Goal: Transaction & Acquisition: Purchase product/service

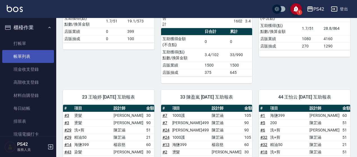
scroll to position [84, 0]
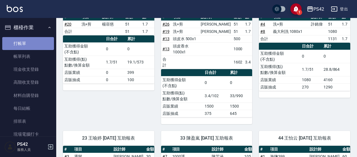
click at [29, 41] on link "打帳單" at bounding box center [28, 43] width 52 height 13
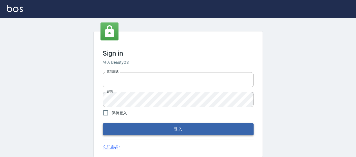
type input "0426657169"
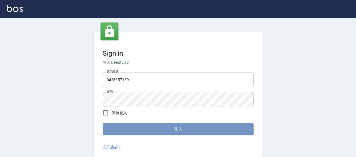
click at [151, 129] on button "登入" at bounding box center [178, 129] width 151 height 12
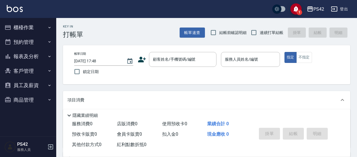
click at [263, 32] on span "連續打單結帳" at bounding box center [272, 33] width 24 height 6
click at [260, 32] on input "連續打單結帳" at bounding box center [254, 33] width 12 height 12
checkbox input "true"
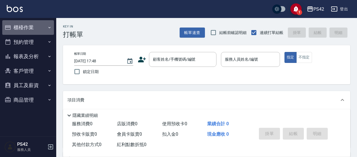
click at [26, 24] on button "櫃檯作業" at bounding box center [28, 27] width 52 height 15
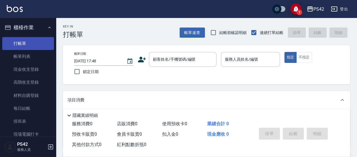
click at [21, 44] on link "打帳單" at bounding box center [28, 43] width 52 height 13
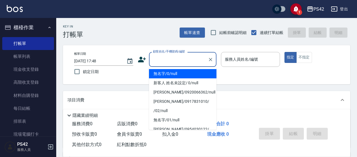
click at [177, 57] on input "顧客姓名/手機號碼/編號" at bounding box center [179, 60] width 54 height 10
type input "無名字/0/null"
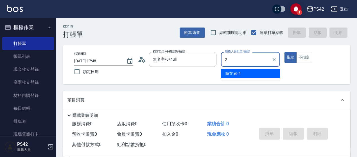
type input "陳芷涵-2"
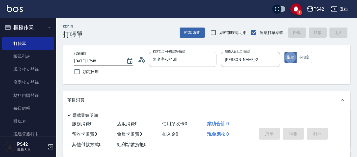
type button "true"
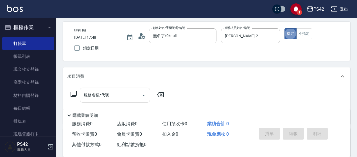
scroll to position [56, 0]
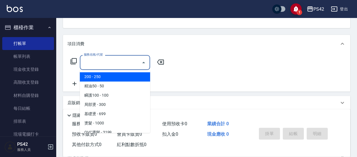
click at [100, 64] on input "服務名稱/代號" at bounding box center [110, 63] width 57 height 10
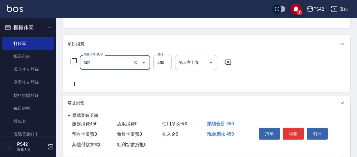
type input "洗+剪(309)"
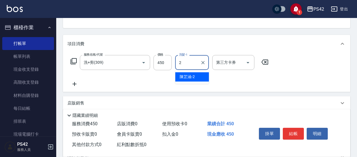
type input "陳芷涵-2"
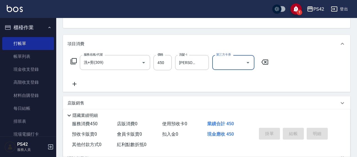
type input "2025/09/14 17:50"
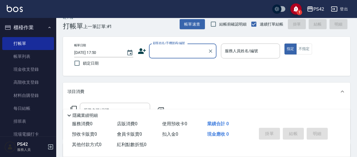
scroll to position [0, 0]
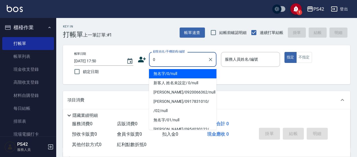
type input "無名字/0/null"
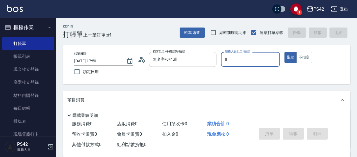
type input "張KIVI-8"
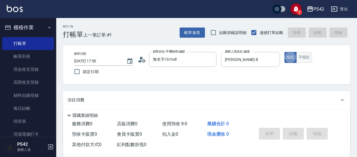
drag, startPoint x: 309, startPoint y: 48, endPoint x: 309, endPoint y: 53, distance: 4.5
click at [309, 51] on div "帳單日期 2025/09/14 17:50 鎖定日期 顧客姓名/手機號碼/編號 無名字/0/null 顧客姓名/手機號碼/編號 服務人員姓名/編號 張KIVI…" at bounding box center [206, 64] width 287 height 39
click at [309, 54] on button "不指定" at bounding box center [304, 57] width 16 height 11
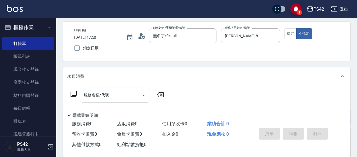
scroll to position [56, 0]
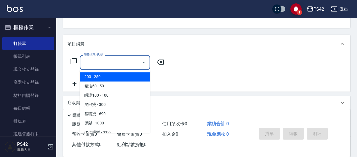
click at [106, 59] on input "服務名稱/代號" at bounding box center [110, 63] width 57 height 10
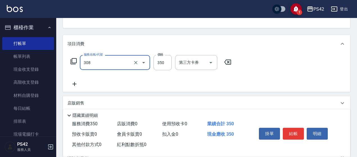
type input "洗+剪(308)"
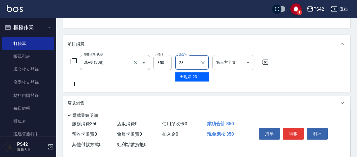
type input "王喻婷-23"
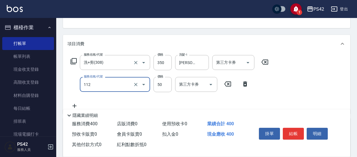
type input "精油50(112)"
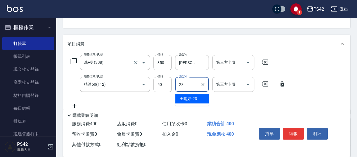
type input "王喻婷-23"
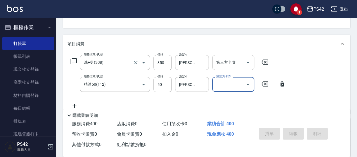
type input "2025/09/14 17:53"
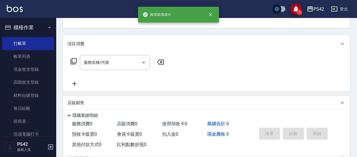
scroll to position [55, 0]
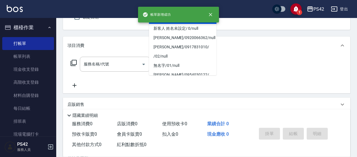
type input "無名字/0/null"
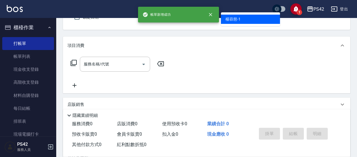
type input "楊容慈-1"
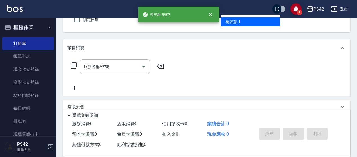
type button "false"
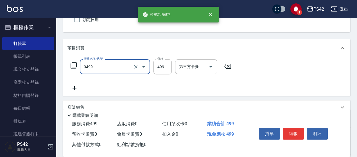
type input "伊黛莉499(0499)"
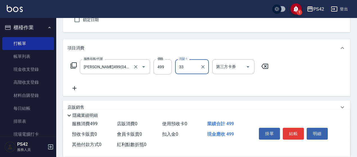
type input "陳盈嵐-33"
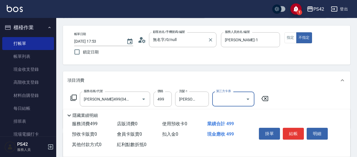
scroll to position [0, 0]
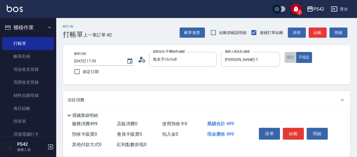
click at [291, 55] on button "指定" at bounding box center [290, 57] width 12 height 11
click at [291, 134] on button "結帳" at bounding box center [293, 134] width 21 height 12
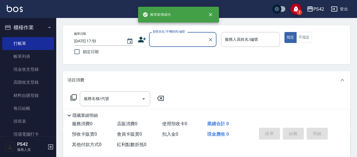
scroll to position [28, 0]
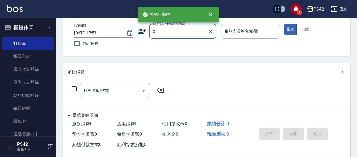
type input "無名字/0/null"
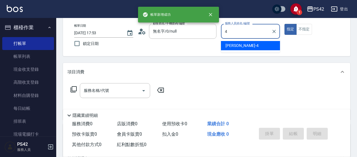
type input "程汶珊-4"
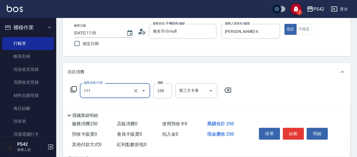
type input "200(111)"
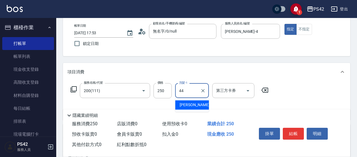
type input "王怡云-44"
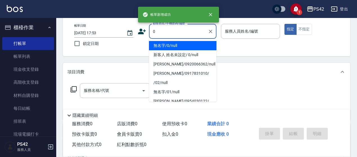
type input "無名字/0/null"
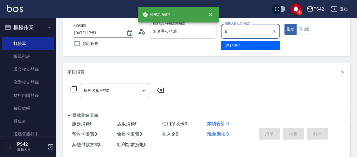
type input "許銘偉-6"
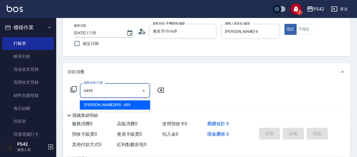
type input "伊黛莉499(0499)"
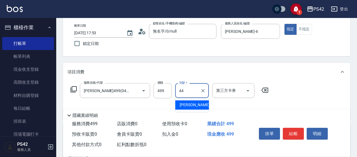
type input "王怡云-44"
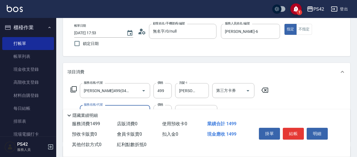
type input "1000護(404)"
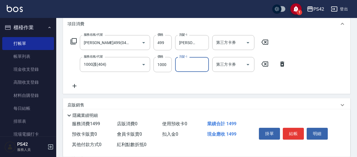
scroll to position [84, 0]
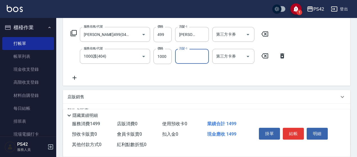
drag, startPoint x: 263, startPoint y: 54, endPoint x: 256, endPoint y: 57, distance: 7.3
click at [262, 55] on icon at bounding box center [265, 56] width 14 height 7
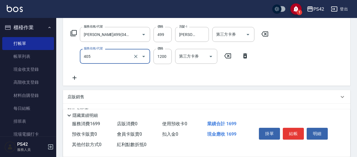
type input "1200護(405)"
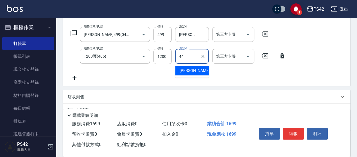
type input "王怡云-44"
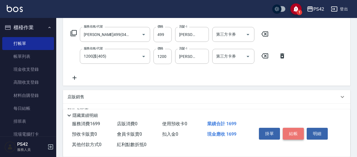
click at [293, 131] on button "結帳" at bounding box center [293, 134] width 21 height 12
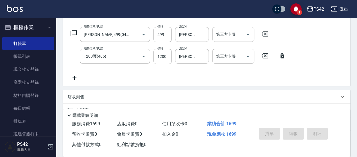
type input "2025/09/14 17:54"
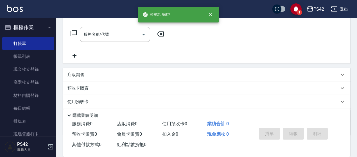
scroll to position [0, 0]
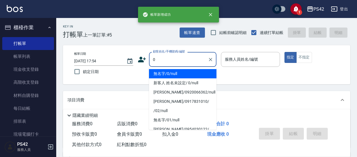
type input "無名字/0/null"
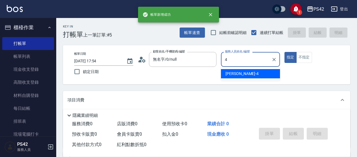
type input "程汶珊-4"
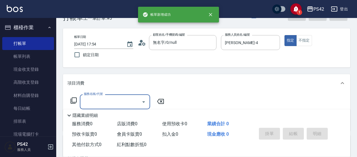
scroll to position [28, 0]
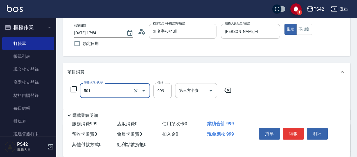
type input "染髮(501)"
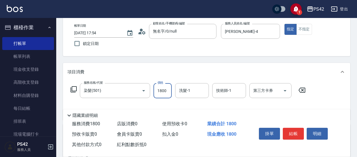
type input "1800"
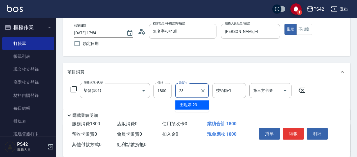
type input "王喻婷-23"
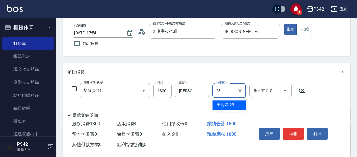
type input "王喻婷-23"
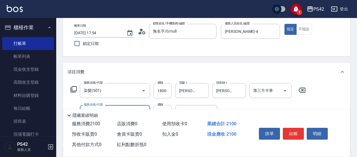
type input "300護(401)"
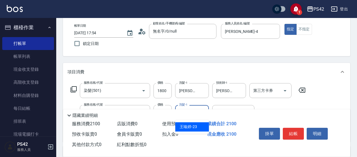
type input "王喻婷-23"
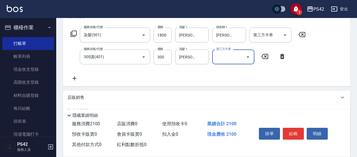
scroll to position [84, 0]
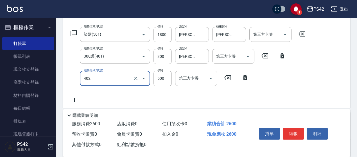
type input "500護(402)"
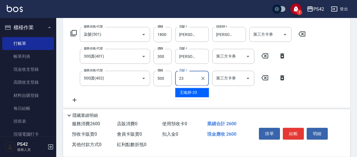
type input "王喻婷-23"
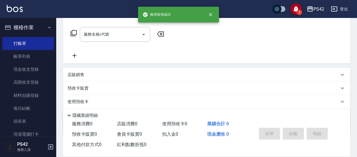
scroll to position [0, 0]
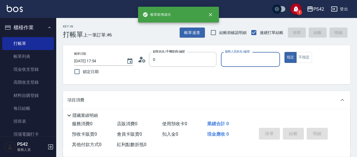
type input "無名字/0/null"
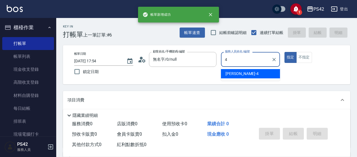
type input "程汶珊-4"
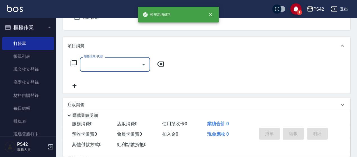
scroll to position [56, 0]
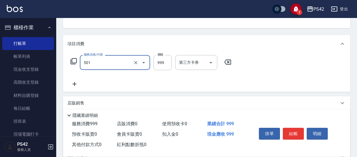
type input "染髮(501)"
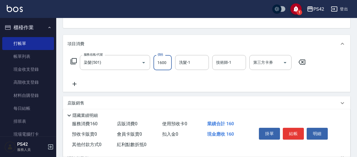
type input "1600"
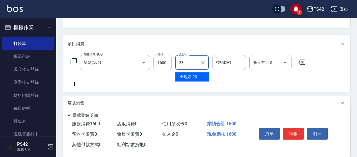
type input "王喻婷-23"
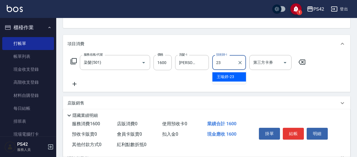
type input "王喻婷-23"
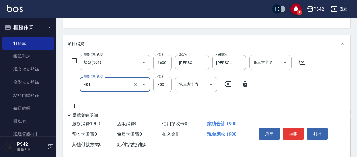
type input "300護(401)"
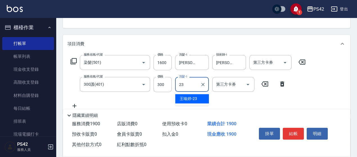
type input "王喻婷-23"
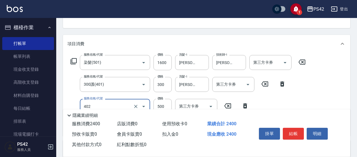
type input "500護(402)"
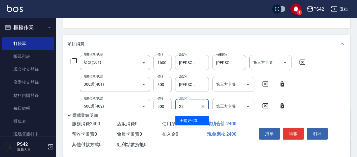
type input "王喻婷-23"
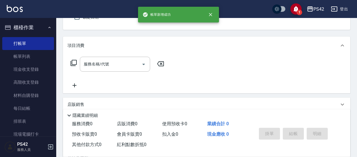
scroll to position [26, 0]
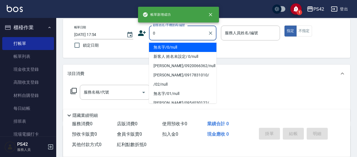
type input "無名字/0/null"
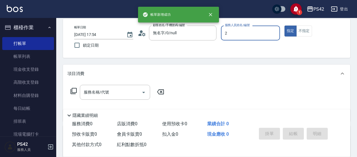
type input "陳芷涵-2"
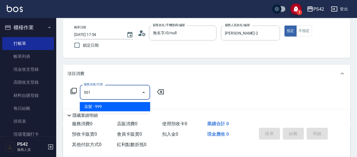
type input "染髮(501)"
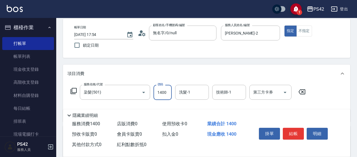
type input "1400"
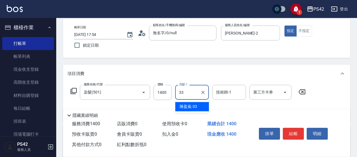
type input "陳盈嵐-33"
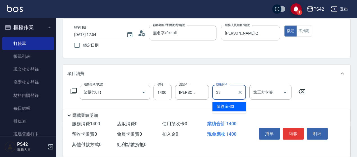
type input "陳盈嵐-33"
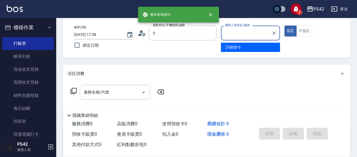
type input "無名字/0/null"
type input "許銘偉-6"
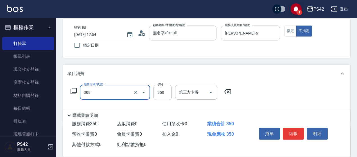
type input "洗+剪(308)"
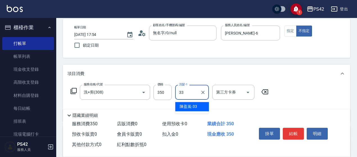
type input "陳盈嵐-33"
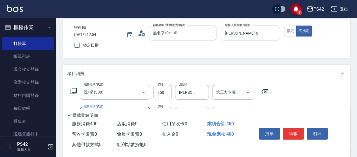
type input "精油50(112)"
type input "陳盈嵐-33"
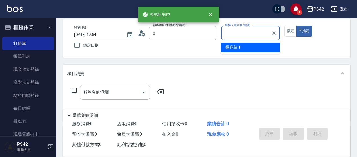
type input "無名字/0/null"
type input "楊容慈-1"
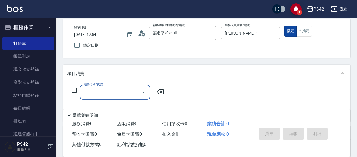
click at [304, 32] on button "不指定" at bounding box center [304, 31] width 16 height 11
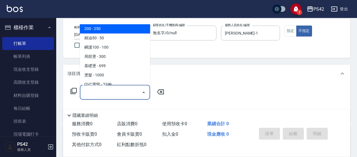
click at [99, 94] on input "服務名稱/代號" at bounding box center [110, 92] width 57 height 10
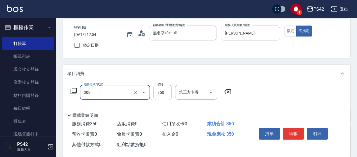
type input "洗+剪(308)"
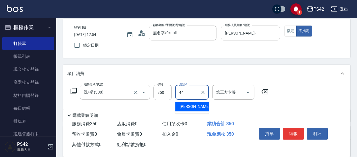
type input "王怡云-44"
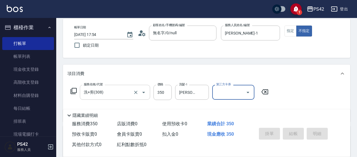
type input "2025/09/14 17:55"
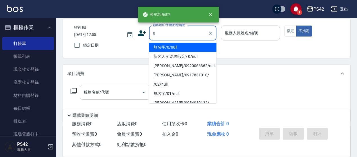
type input "無名字/0/null"
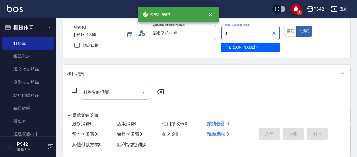
type input "程汶珊-4"
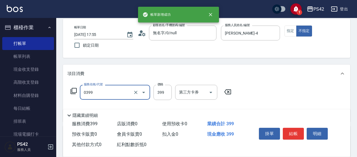
type input "海鹽399(0399)"
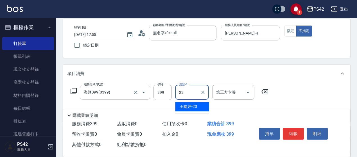
type input "王喻婷-23"
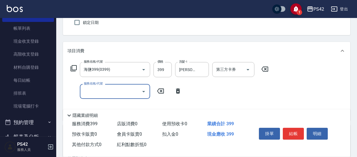
scroll to position [55, 0]
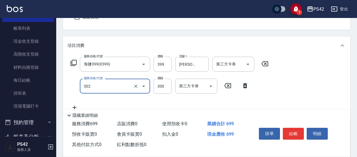
type input "剪髮(302)"
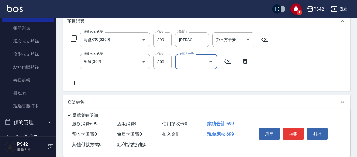
scroll to position [111, 0]
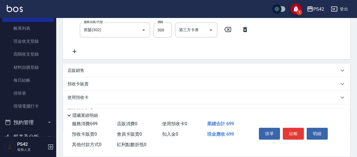
click at [77, 68] on p "店販銷售" at bounding box center [75, 71] width 17 height 6
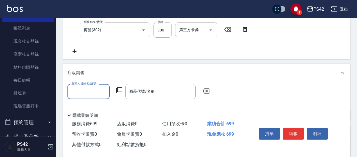
scroll to position [0, 0]
type input "程汶珊-4"
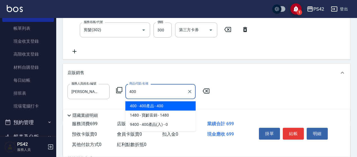
type input "400產品"
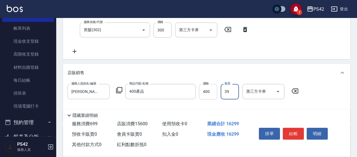
drag, startPoint x: 233, startPoint y: 95, endPoint x: 209, endPoint y: 99, distance: 25.0
click at [209, 99] on div "服務人員姓名/編號 程汶珊-4 服務人員姓名/編號 商品代號/名稱 400產品 商品代號/名稱 價格 400 價格 數量 39 數量 第三方卡券 第三方卡券" at bounding box center [184, 91] width 234 height 15
type input "1"
type input "399"
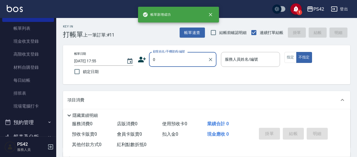
type input "0"
type input "4"
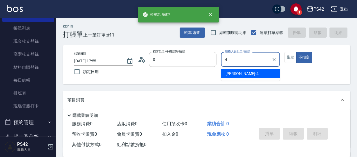
type input "無名字/0/null"
type input "程汶珊-4"
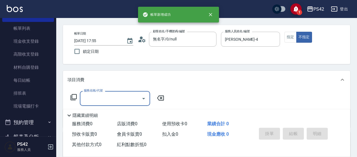
scroll to position [28, 0]
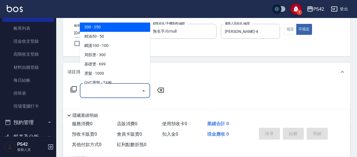
click at [108, 86] on input "服務名稱/代號" at bounding box center [110, 91] width 57 height 10
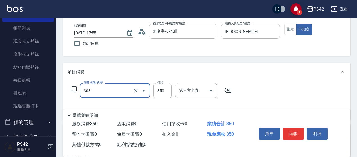
type input "洗+剪(308)"
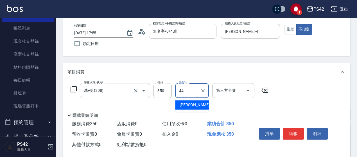
type input "王怡云-44"
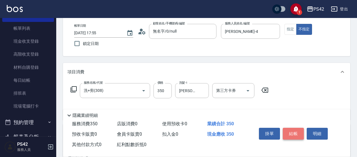
click at [289, 135] on button "結帳" at bounding box center [293, 134] width 21 height 12
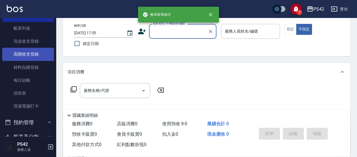
scroll to position [0, 0]
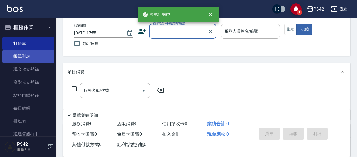
click at [22, 57] on link "帳單列表" at bounding box center [28, 56] width 52 height 13
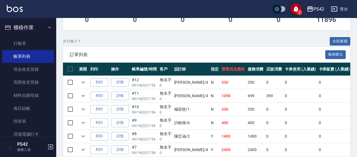
scroll to position [112, 0]
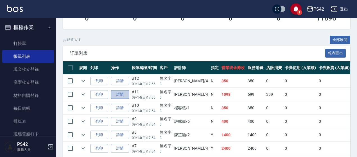
click at [119, 93] on link "詳情" at bounding box center [120, 94] width 18 height 9
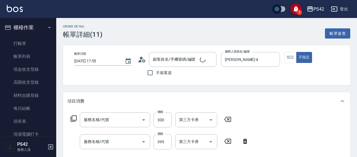
type input "程汶珊-4"
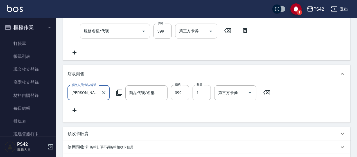
type input "無名字/0/null"
type input "剪髮(302)"
type input "海鹽399(0399)"
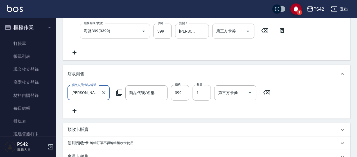
type input "400產品"
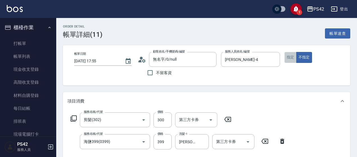
drag, startPoint x: 288, startPoint y: 55, endPoint x: 291, endPoint y: 55, distance: 2.8
click at [288, 55] on button "指定" at bounding box center [290, 57] width 12 height 11
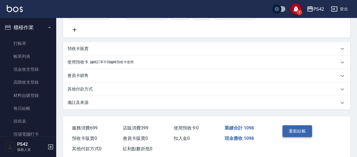
scroll to position [208, 0]
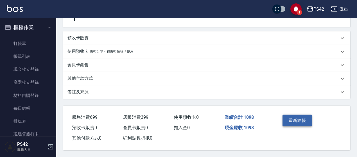
click at [293, 119] on button "重新結帳" at bounding box center [298, 121] width 30 height 12
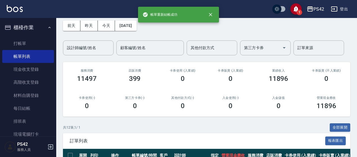
scroll to position [56, 0]
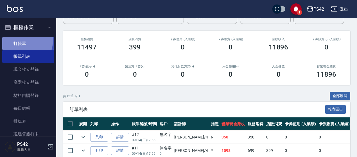
click at [13, 39] on link "打帳單" at bounding box center [28, 43] width 52 height 13
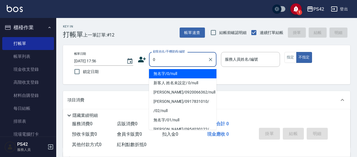
type input "無名字/0/null"
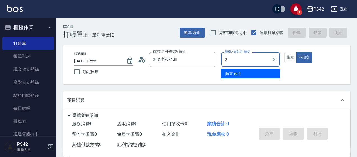
type input "陳芷涵-2"
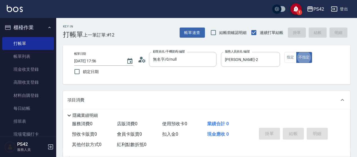
type button "false"
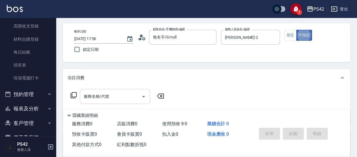
scroll to position [56, 0]
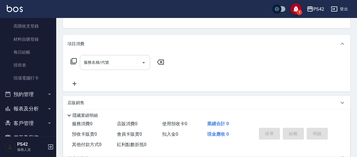
drag, startPoint x: 117, startPoint y: 62, endPoint x: 110, endPoint y: 60, distance: 7.2
click at [116, 61] on input "服務名稱/代號" at bounding box center [110, 63] width 57 height 10
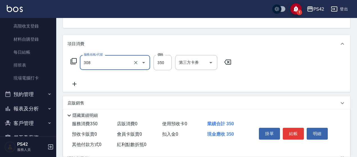
type input "洗+剪(308)"
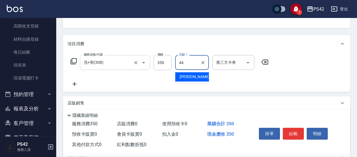
type input "王怡云-44"
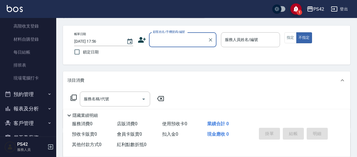
scroll to position [0, 0]
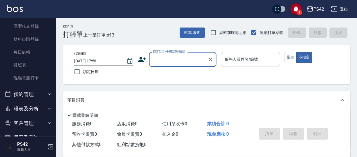
drag, startPoint x: 290, startPoint y: 58, endPoint x: 278, endPoint y: 58, distance: 12.1
click at [290, 58] on button "指定" at bounding box center [290, 57] width 12 height 11
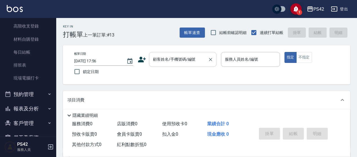
click at [179, 62] on input "顧客姓名/手機號碼/編號" at bounding box center [179, 60] width 54 height 10
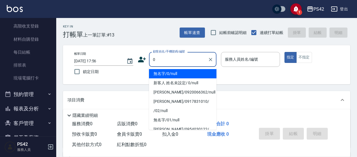
type input "0"
type input "1"
type input "無名字/0/null"
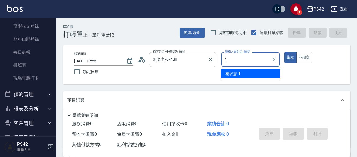
type input "楊容慈-1"
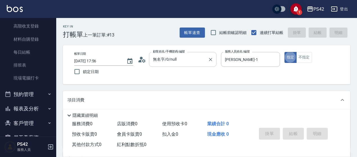
type button "true"
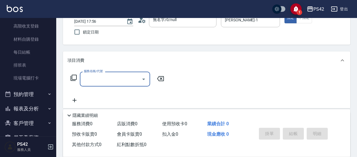
scroll to position [56, 0]
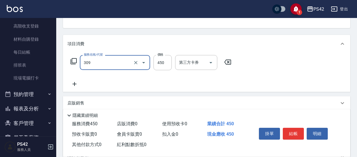
type input "洗+剪(309)"
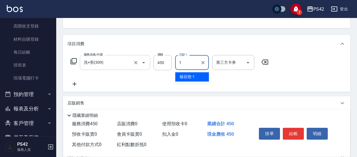
type input "楊容慈-1"
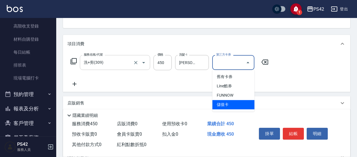
type input "儲值卡"
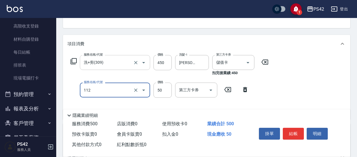
type input "精油50(112)"
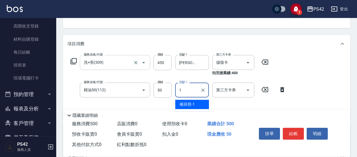
type input "楊容慈-1"
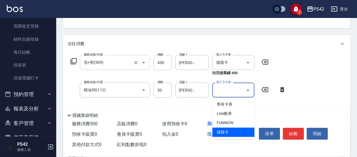
type input "儲值卡"
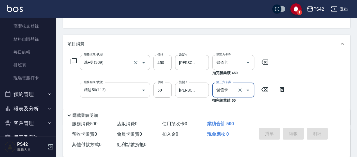
type input "2025/09/14 17:57"
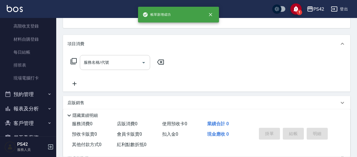
scroll to position [55, 0]
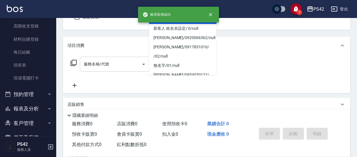
type input "無名字/0/null"
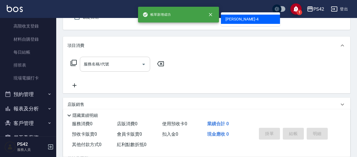
type input "程汶珊-4"
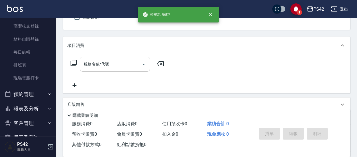
scroll to position [52, 0]
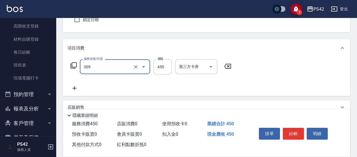
type input "洗+剪(309)"
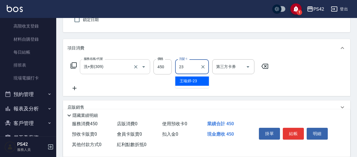
type input "王喻婷-23"
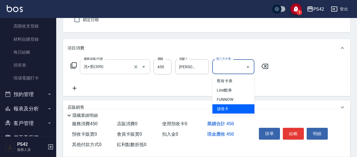
type input "儲值卡"
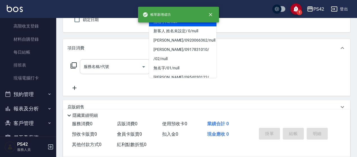
type input "無名字/0/null"
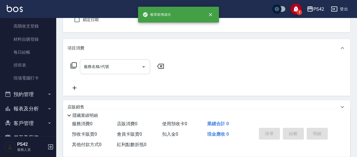
type input "許銘偉-6"
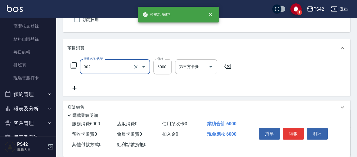
type input "儲值6000(902)"
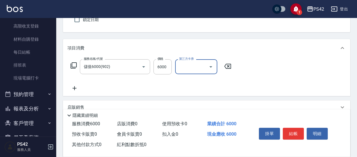
click at [225, 63] on icon at bounding box center [228, 66] width 14 height 7
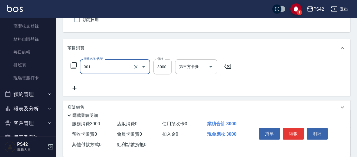
type input "儲值3000(901)"
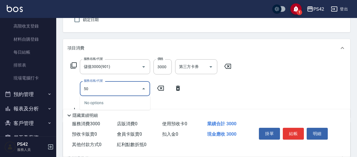
type input "5"
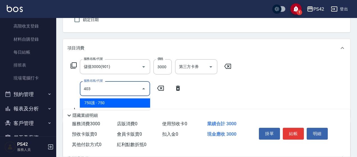
type input "750護(403)"
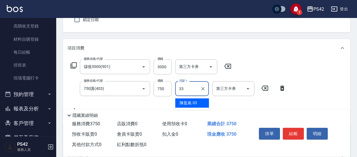
type input "陳盈嵐-33"
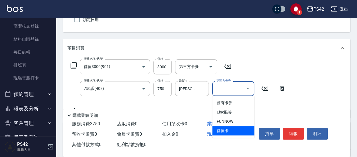
type input "儲值卡"
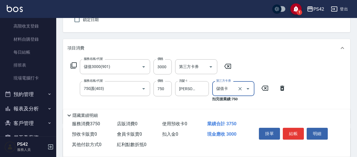
scroll to position [80, 0]
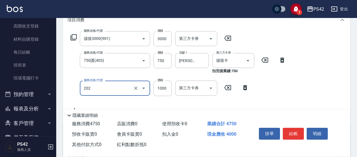
type input "燙髮(202)"
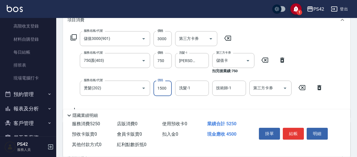
type input "1500"
type input "陳盈嵐-33"
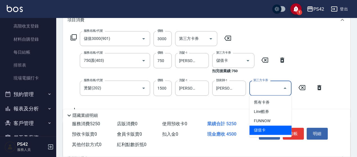
type input "儲值卡"
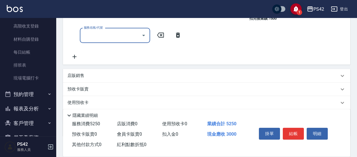
scroll to position [193, 0]
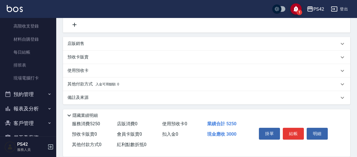
click at [87, 40] on div "店販銷售" at bounding box center [206, 43] width 287 height 13
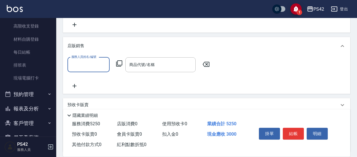
scroll to position [0, 0]
type input "許銘偉-6"
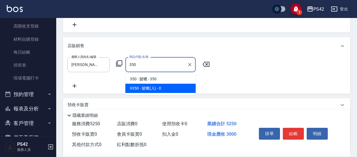
click at [150, 86] on span "9350 - 髮蠟(入) - 0" at bounding box center [160, 88] width 70 height 9
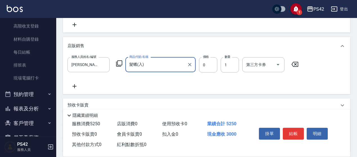
scroll to position [80, 0]
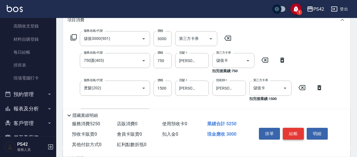
type input "髮蠟(入)"
click at [293, 134] on button "結帳" at bounding box center [293, 134] width 21 height 12
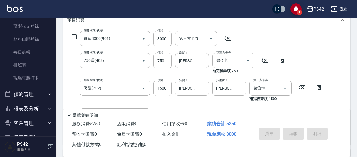
type input "2025/09/14 17:58"
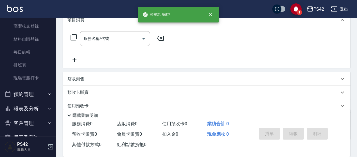
scroll to position [0, 0]
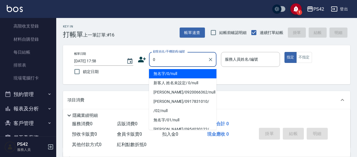
type input "無名字/0/null"
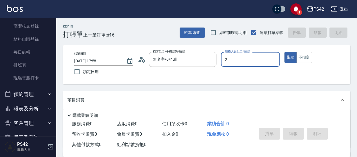
type input "陳芷涵-2"
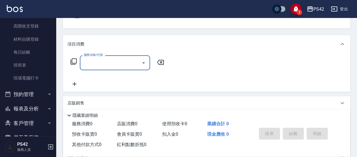
scroll to position [56, 0]
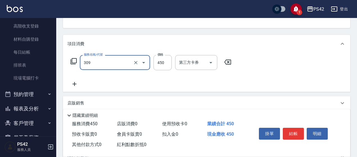
type input "洗+剪(309)"
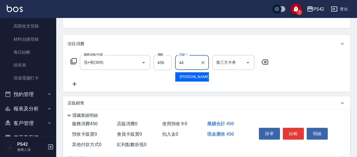
type input "王怡云-44"
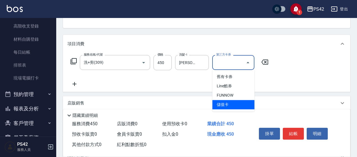
type input "儲值卡"
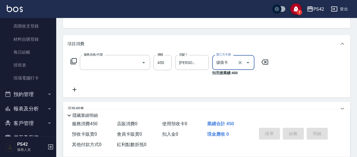
scroll to position [55, 0]
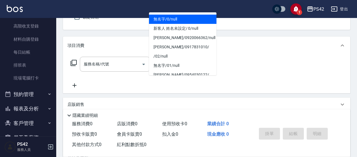
type input "無名字/0/null"
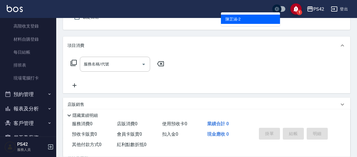
scroll to position [52, 0]
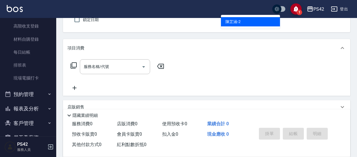
type input "陳芷涵-2"
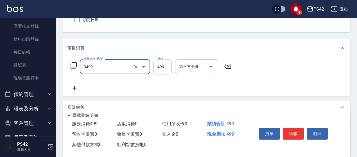
type input "伊黛莉499(0499)"
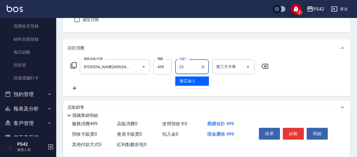
type input "王喻婷-23"
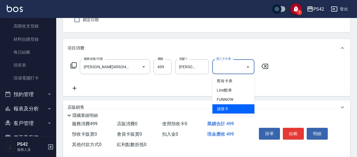
type input "儲值卡"
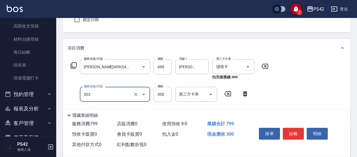
type input "剪髮(302)"
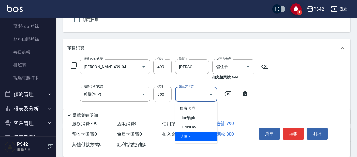
type input "儲值卡"
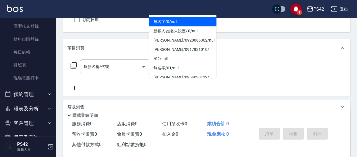
type input "無名字/0/null"
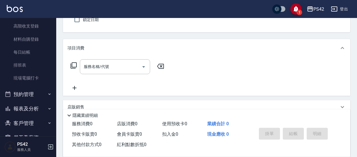
type input "楊容慈-1"
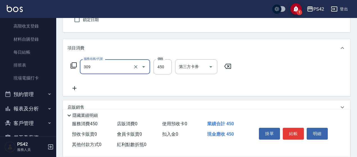
type input "洗+剪(309)"
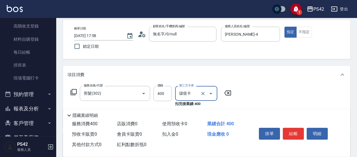
scroll to position [0, 0]
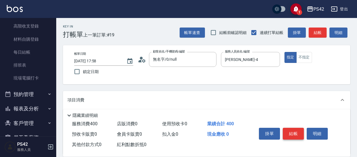
click at [296, 135] on button "結帳" at bounding box center [293, 134] width 21 height 12
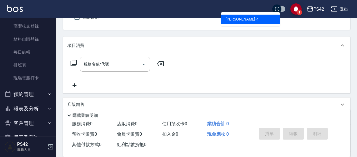
scroll to position [52, 0]
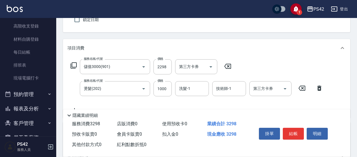
click at [305, 91] on icon at bounding box center [302, 88] width 14 height 7
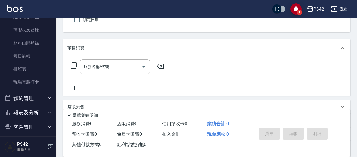
scroll to position [85, 0]
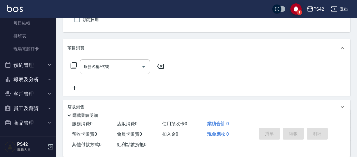
click at [24, 78] on button "報表及分析" at bounding box center [28, 79] width 52 height 15
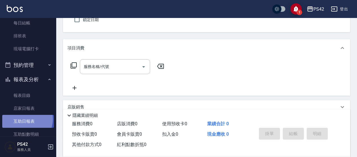
click at [23, 119] on link "互助日報表" at bounding box center [28, 121] width 52 height 13
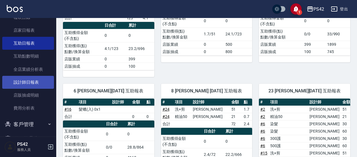
scroll to position [170, 0]
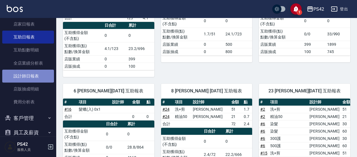
click at [32, 75] on link "設計師日報表" at bounding box center [28, 76] width 52 height 13
